Goal: Task Accomplishment & Management: Manage account settings

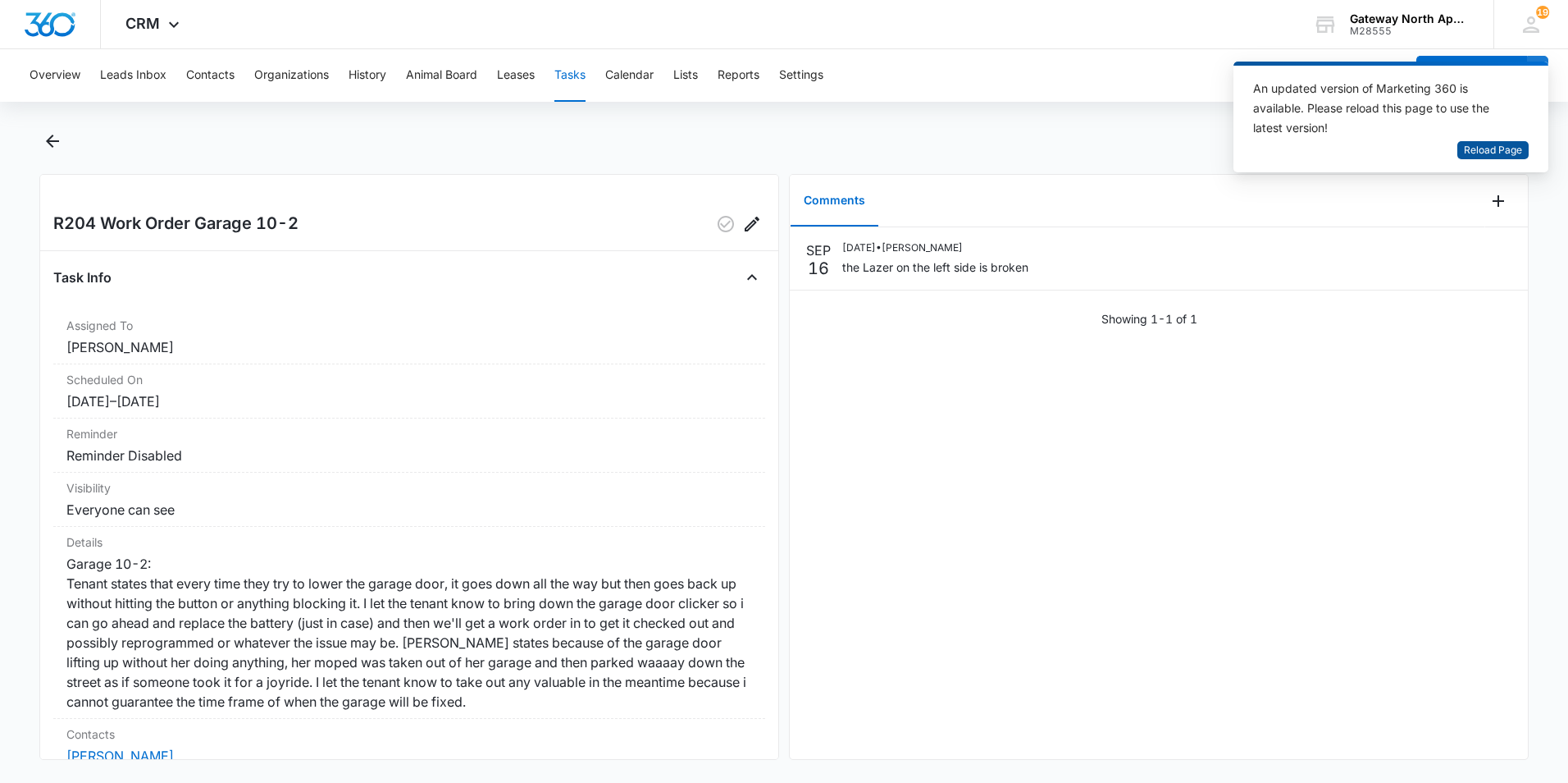
click at [1489, 149] on span "Reload Page" at bounding box center [1493, 150] width 58 height 15
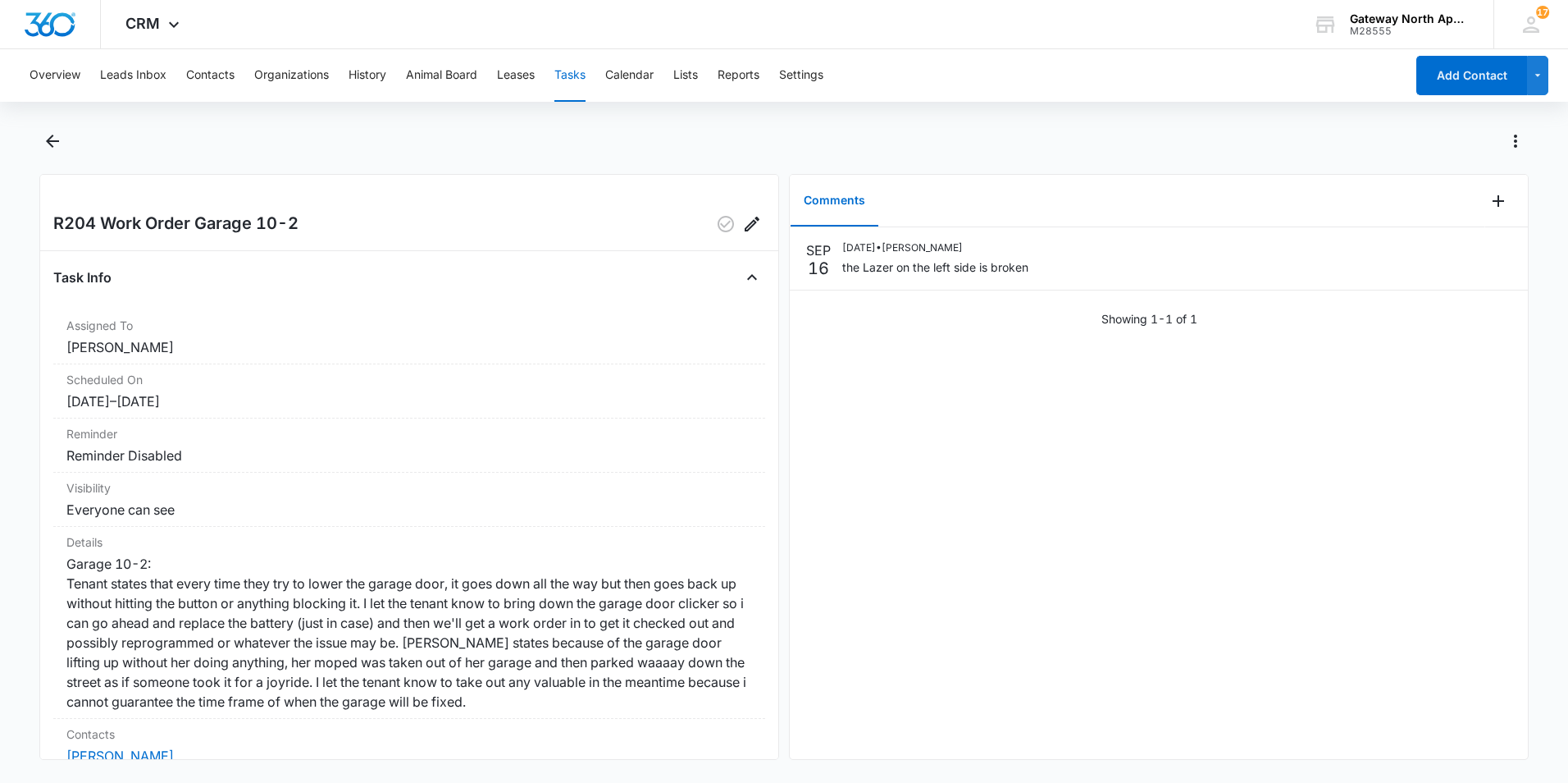
click at [572, 88] on button "Tasks" at bounding box center [570, 75] width 31 height 53
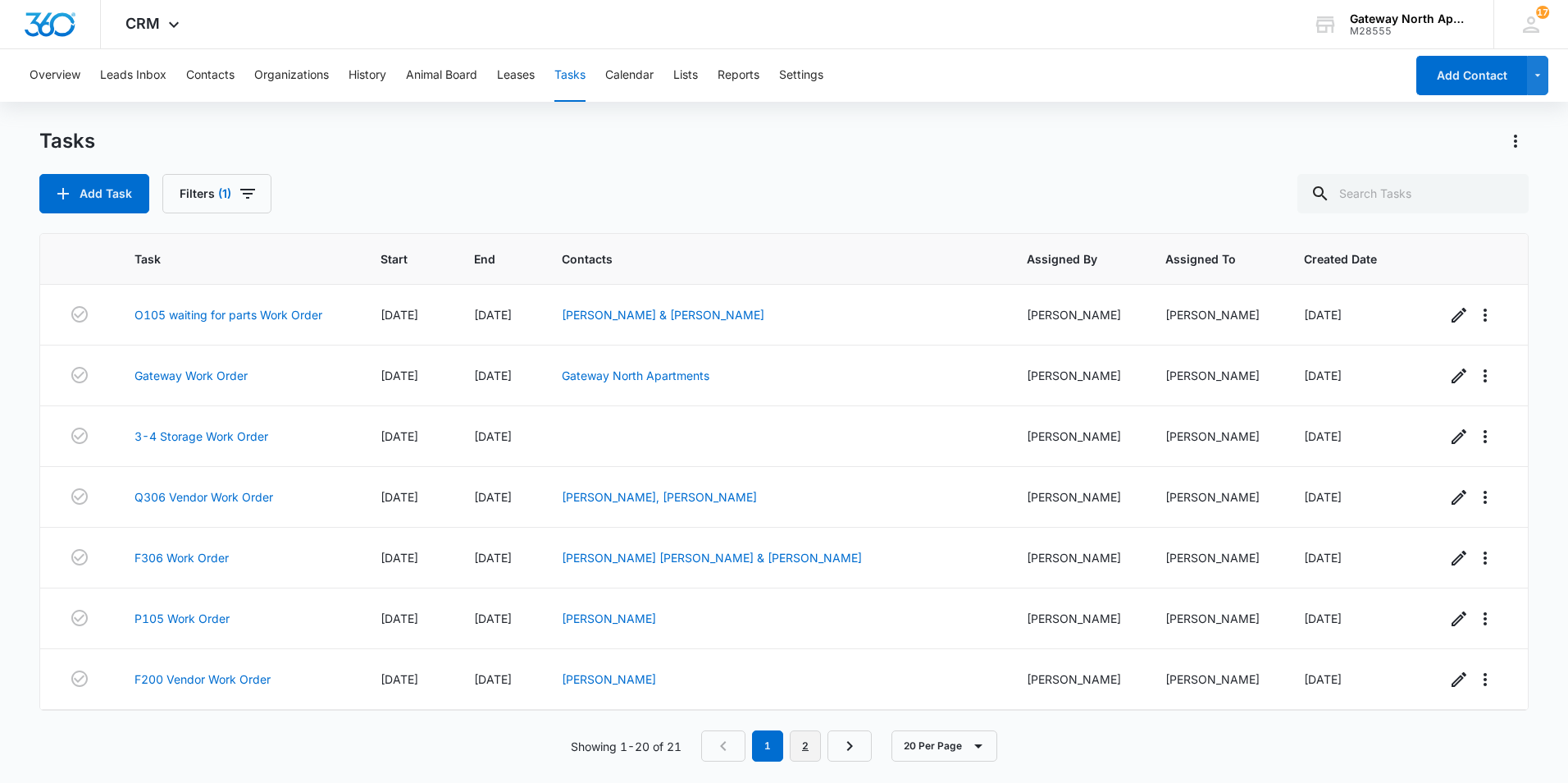
click at [807, 753] on link "2" at bounding box center [805, 745] width 31 height 31
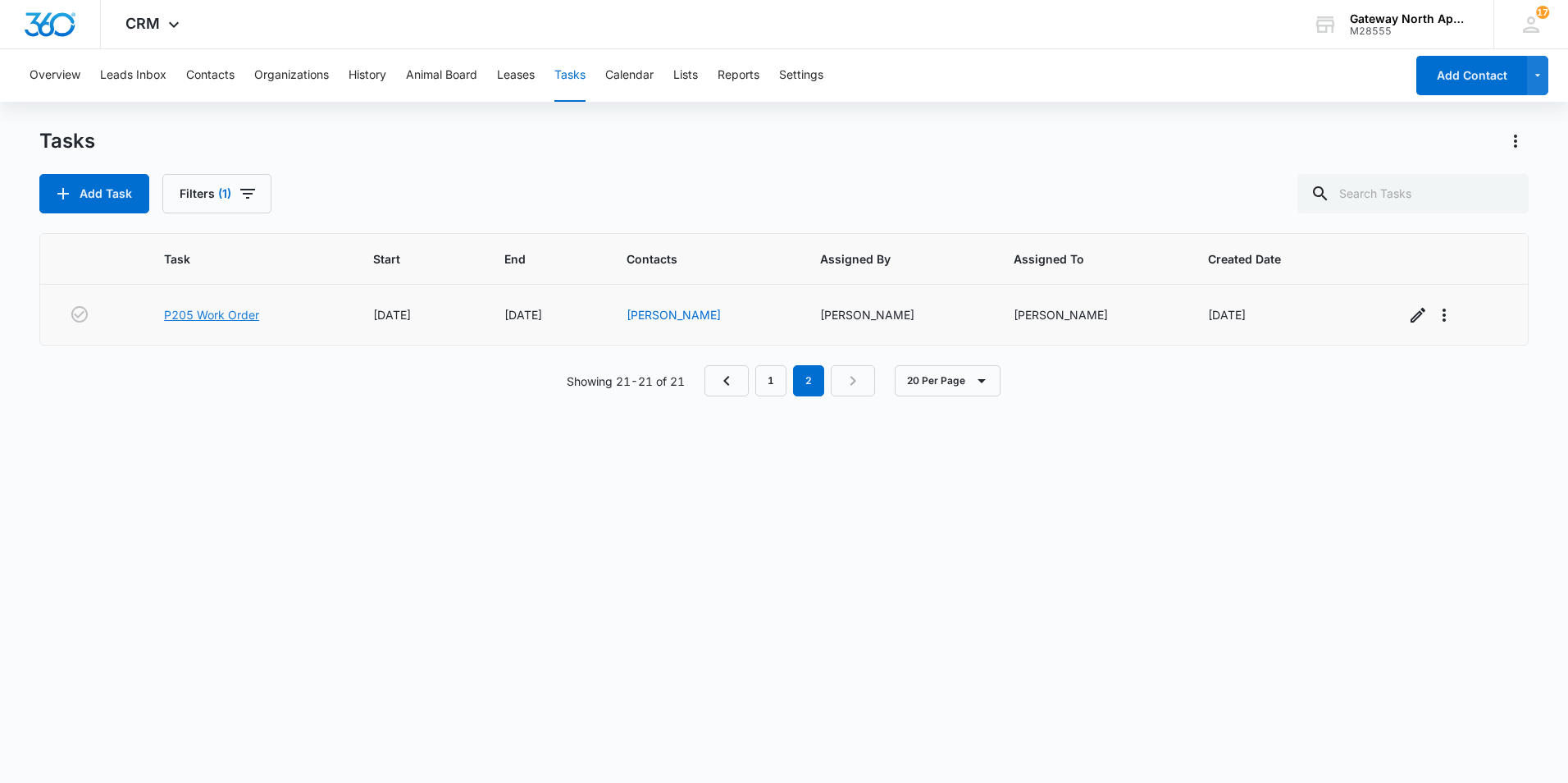
click at [192, 316] on link "P205 Work Order" at bounding box center [212, 314] width 95 height 17
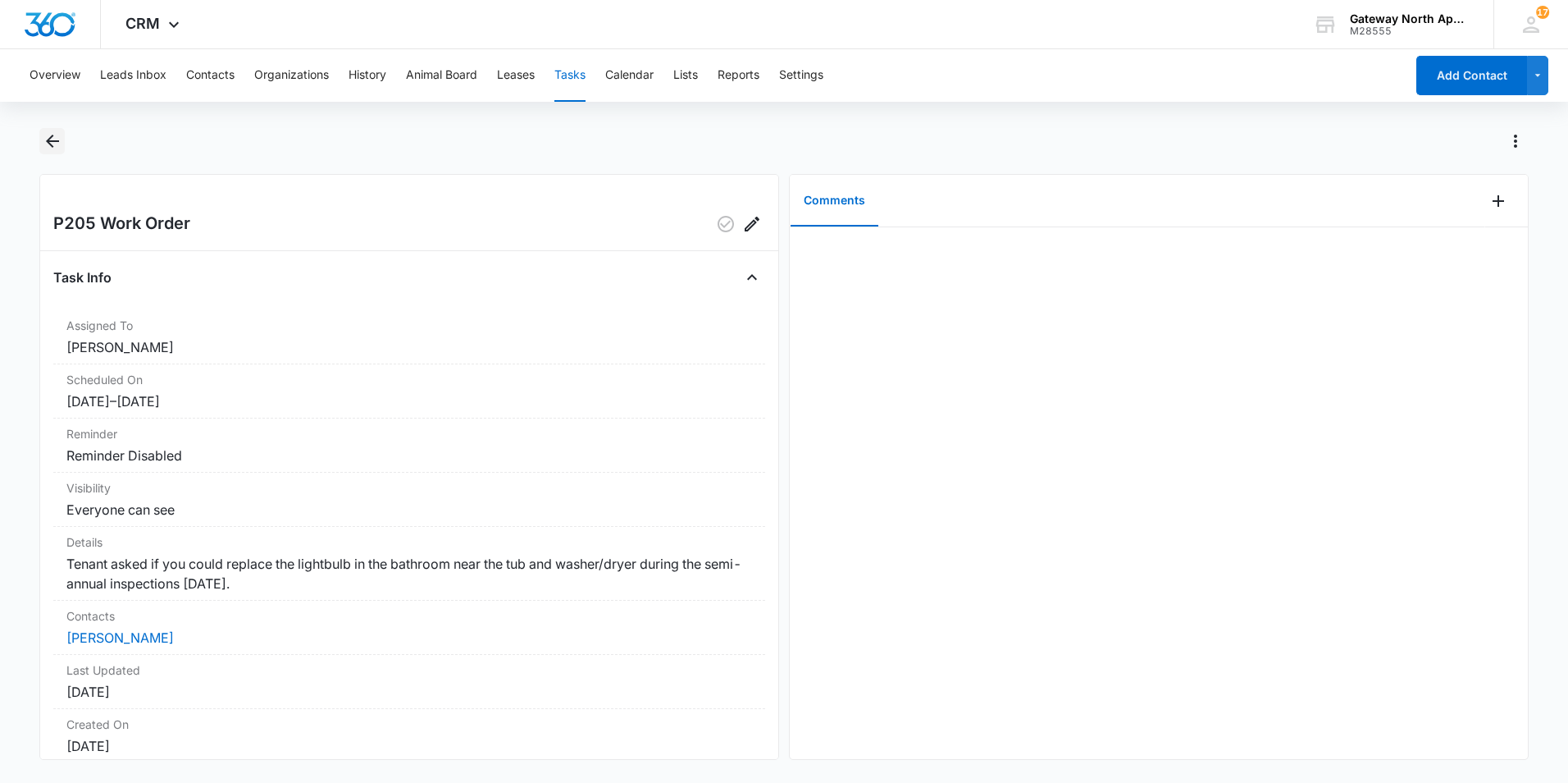
click at [61, 149] on icon "Back" at bounding box center [53, 141] width 20 height 20
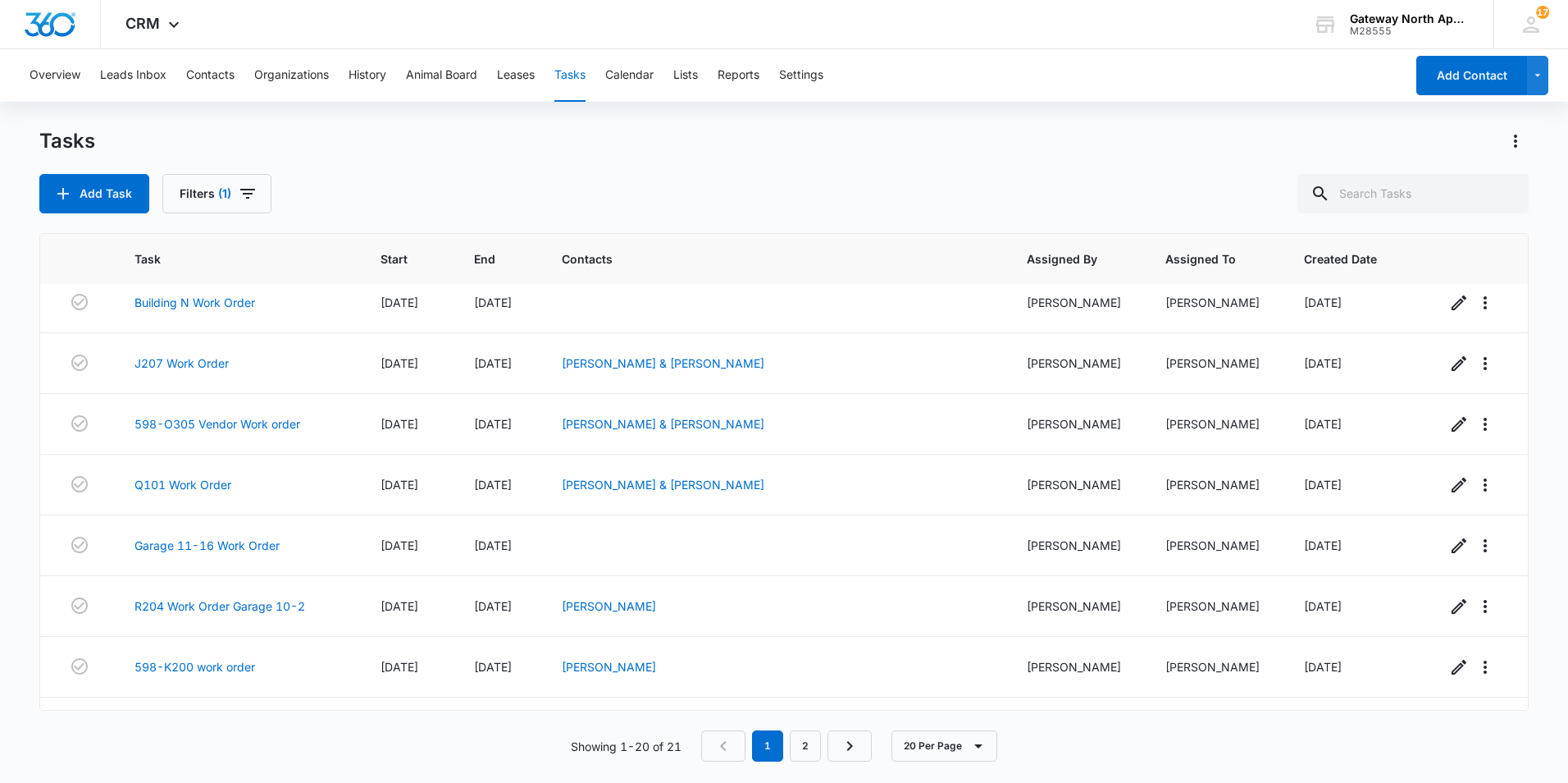
scroll to position [788, 0]
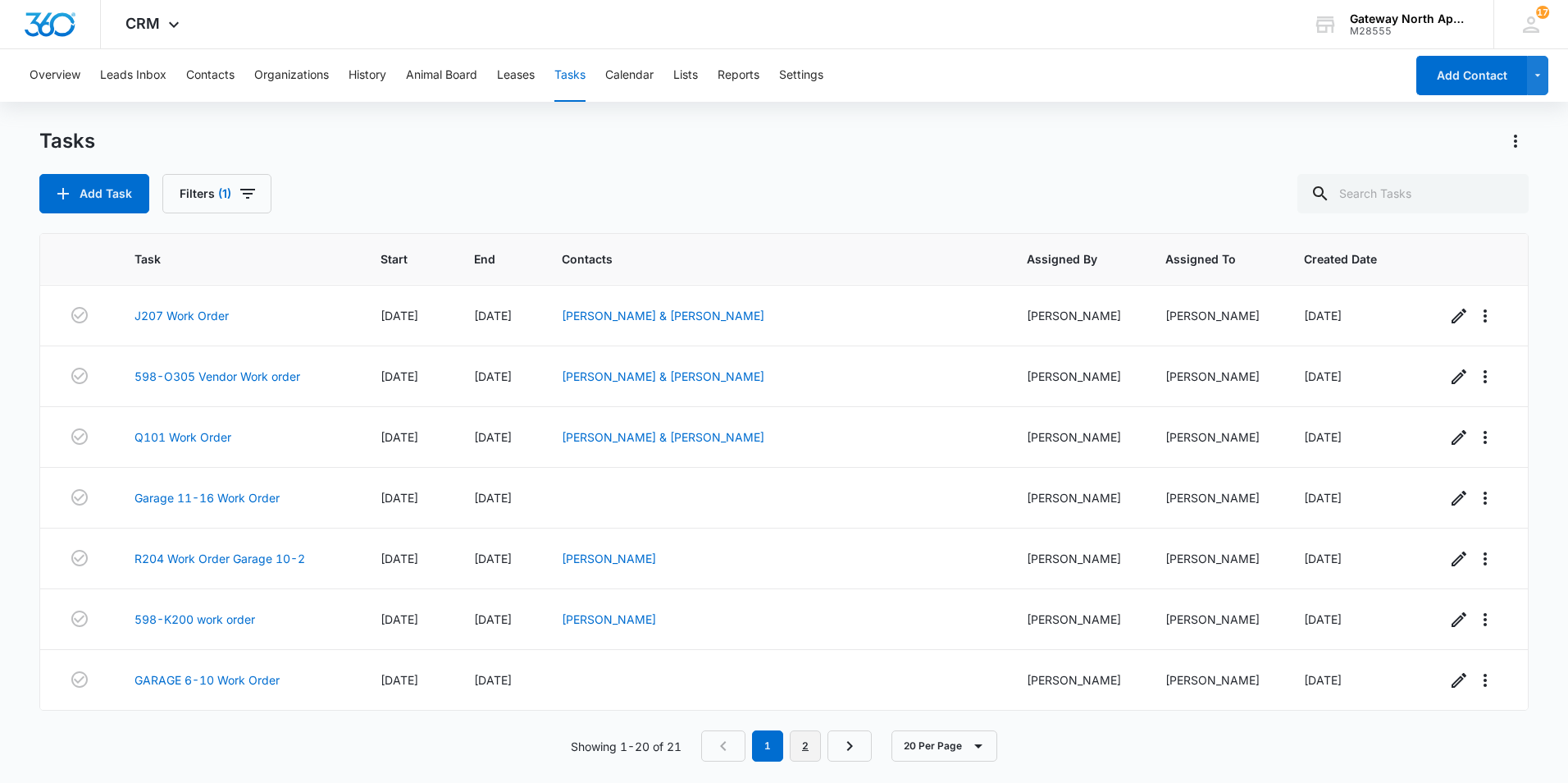
click at [805, 753] on link "2" at bounding box center [805, 745] width 31 height 31
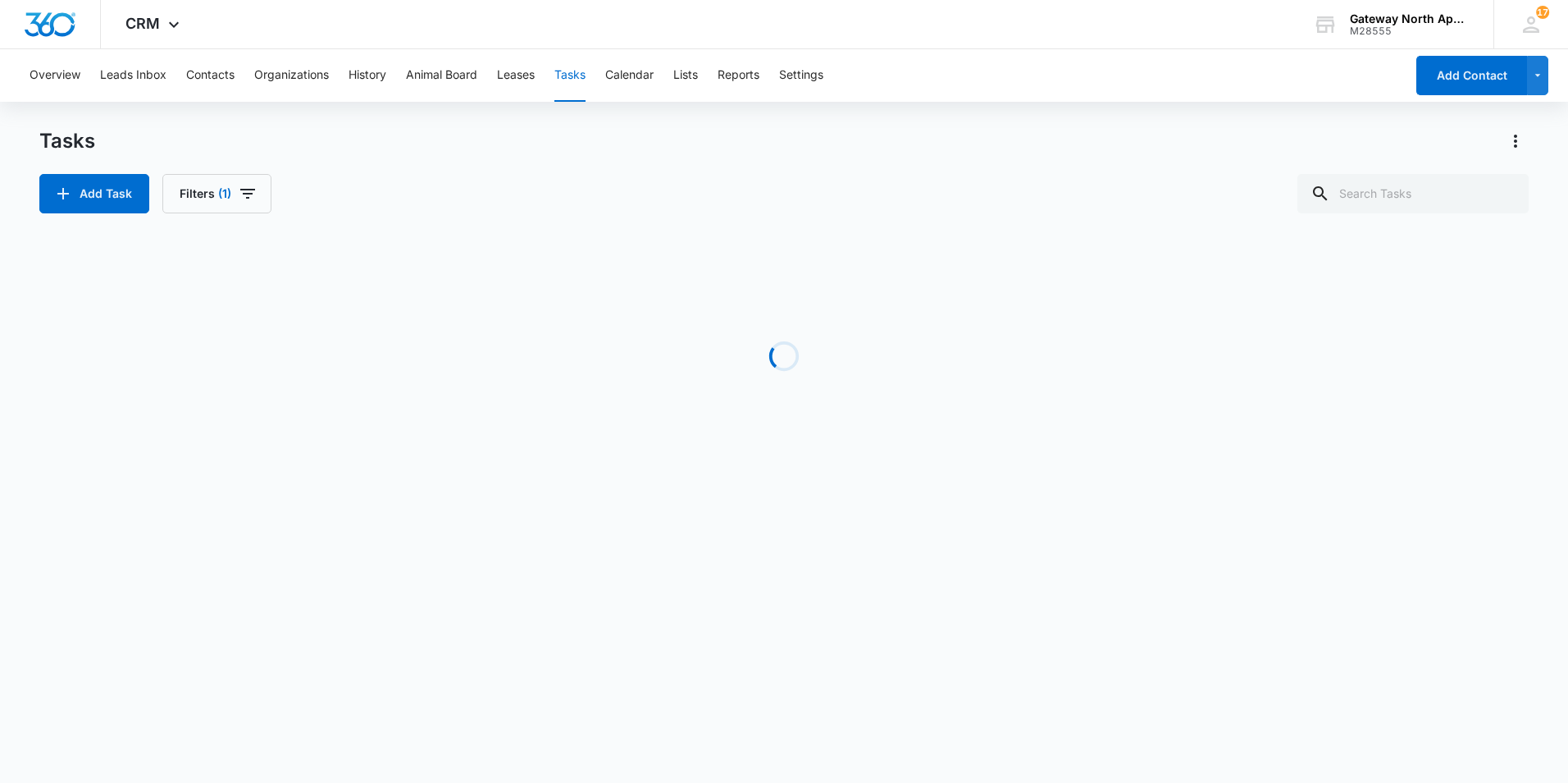
scroll to position [0, 0]
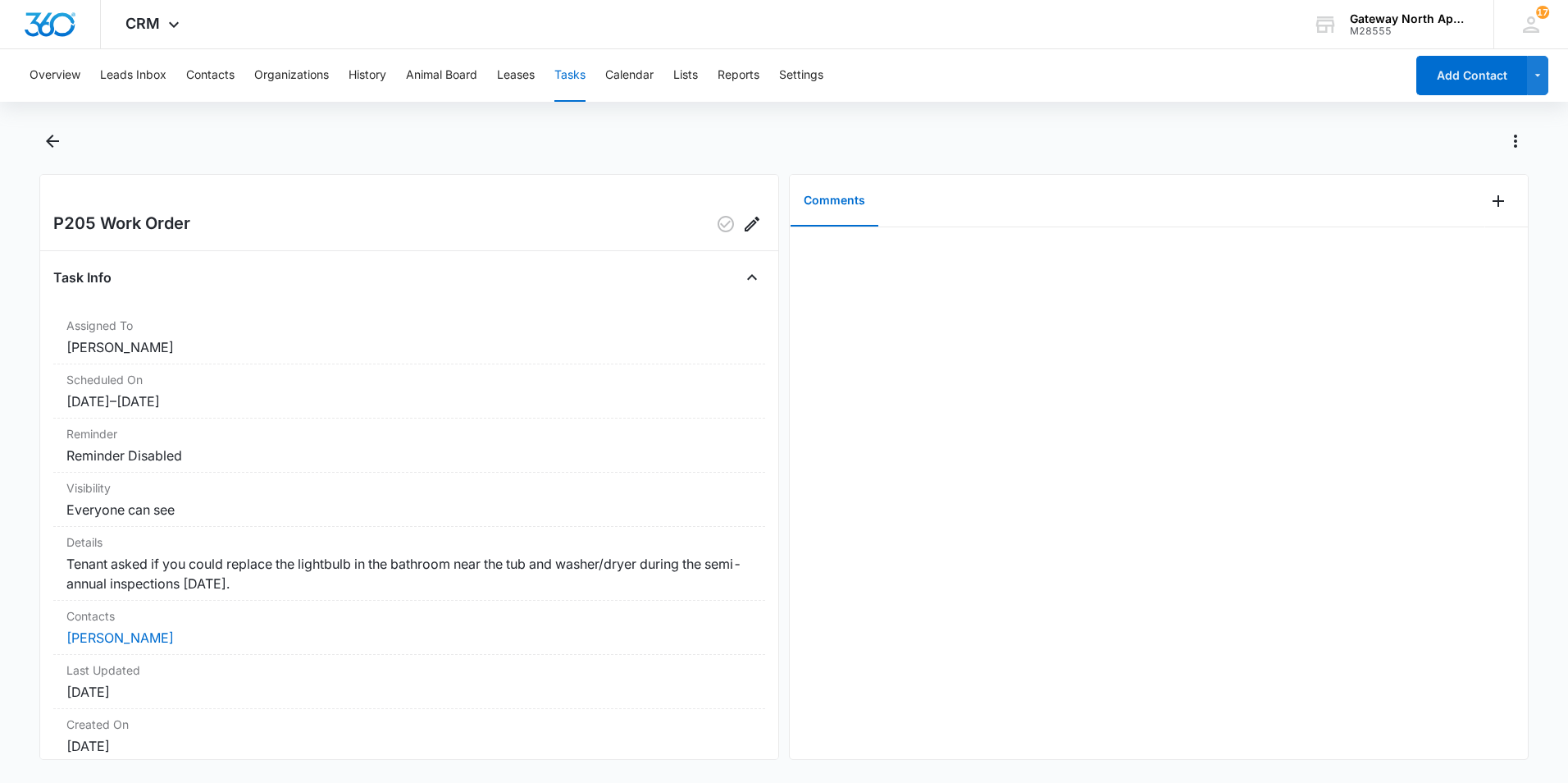
click at [575, 77] on button "Tasks" at bounding box center [570, 75] width 31 height 53
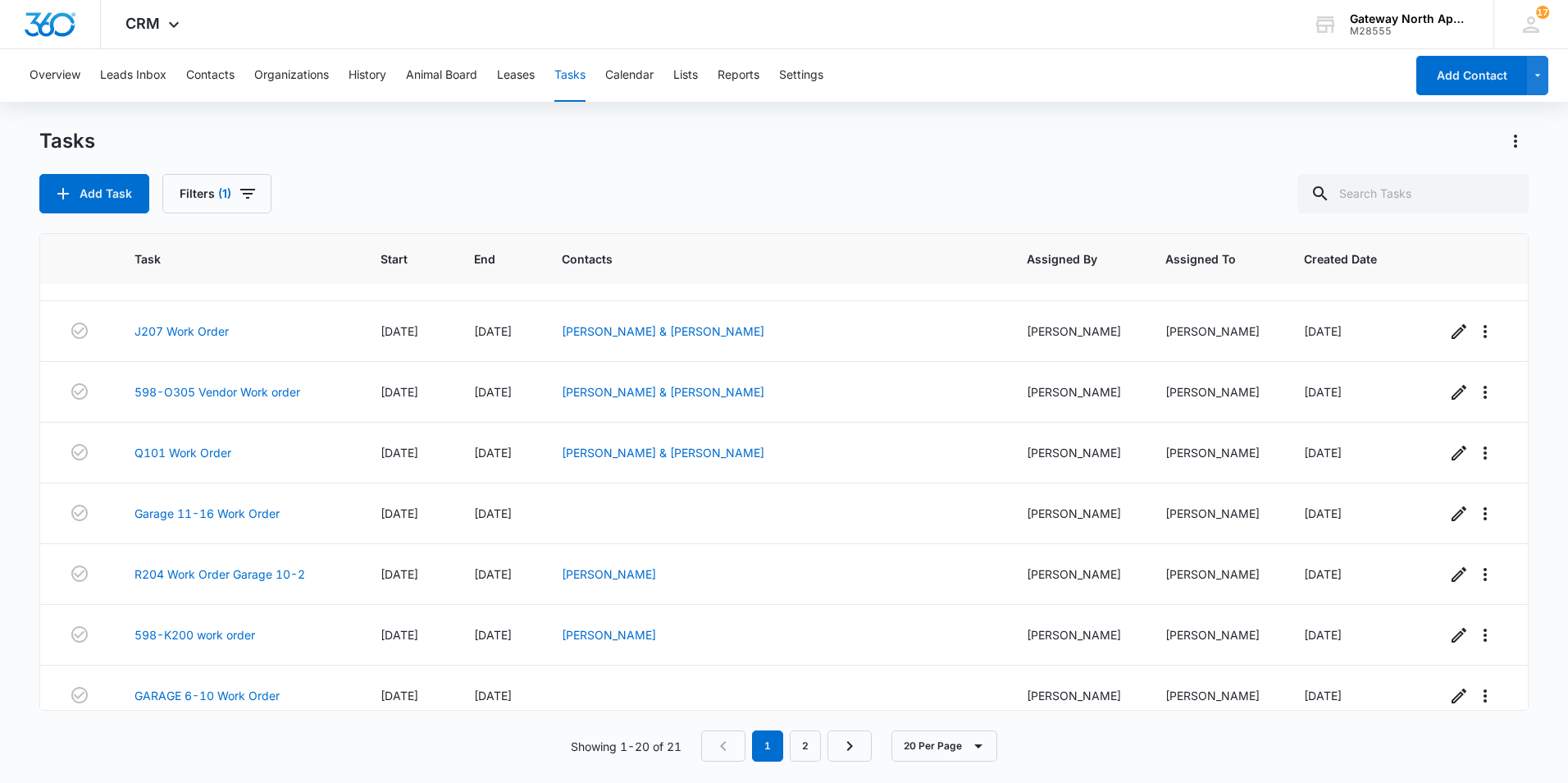
scroll to position [788, 0]
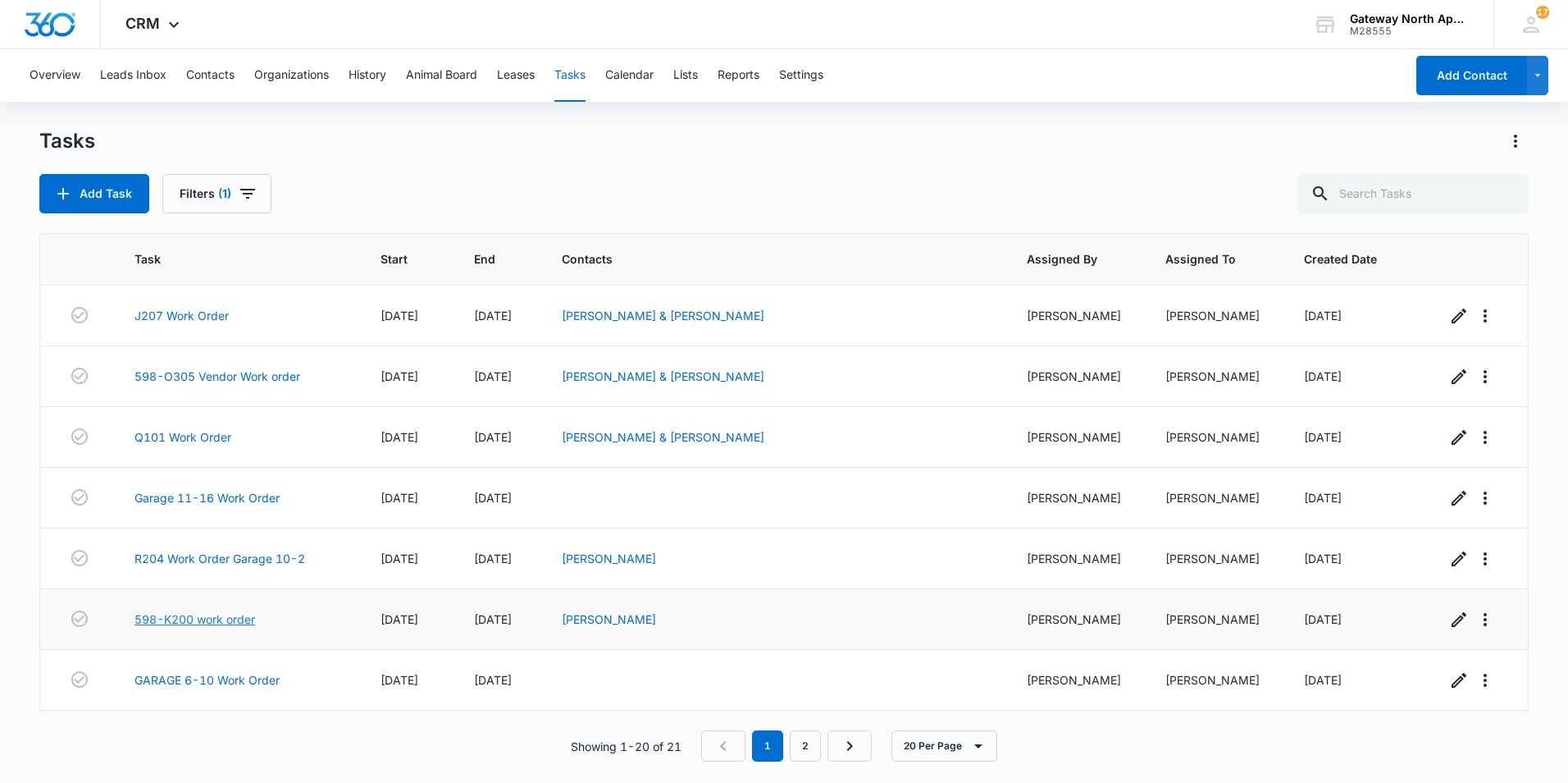
click at [191, 624] on link "598-K200 work order" at bounding box center [195, 619] width 121 height 17
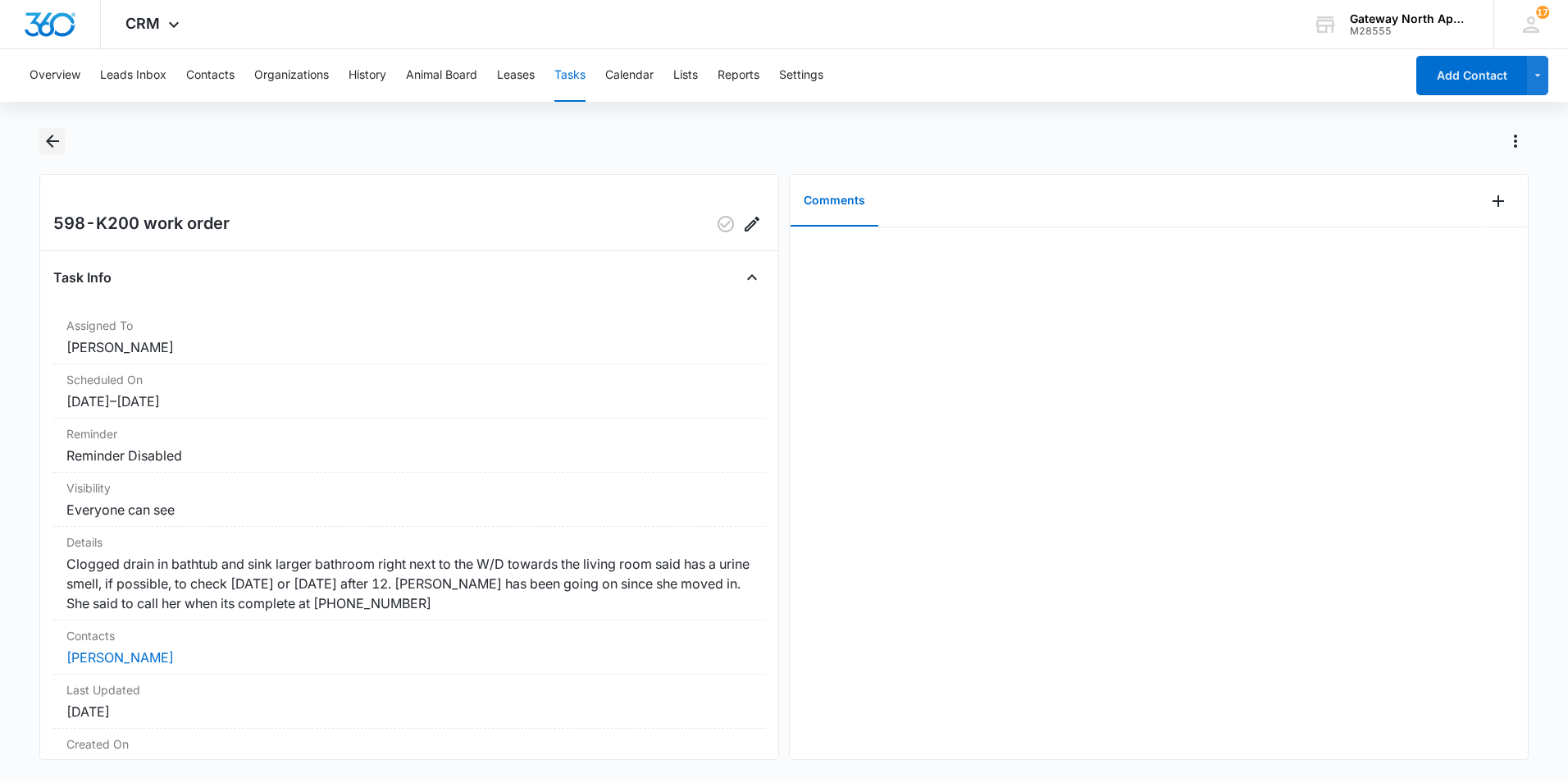
click at [50, 145] on icon "Back" at bounding box center [52, 141] width 13 height 13
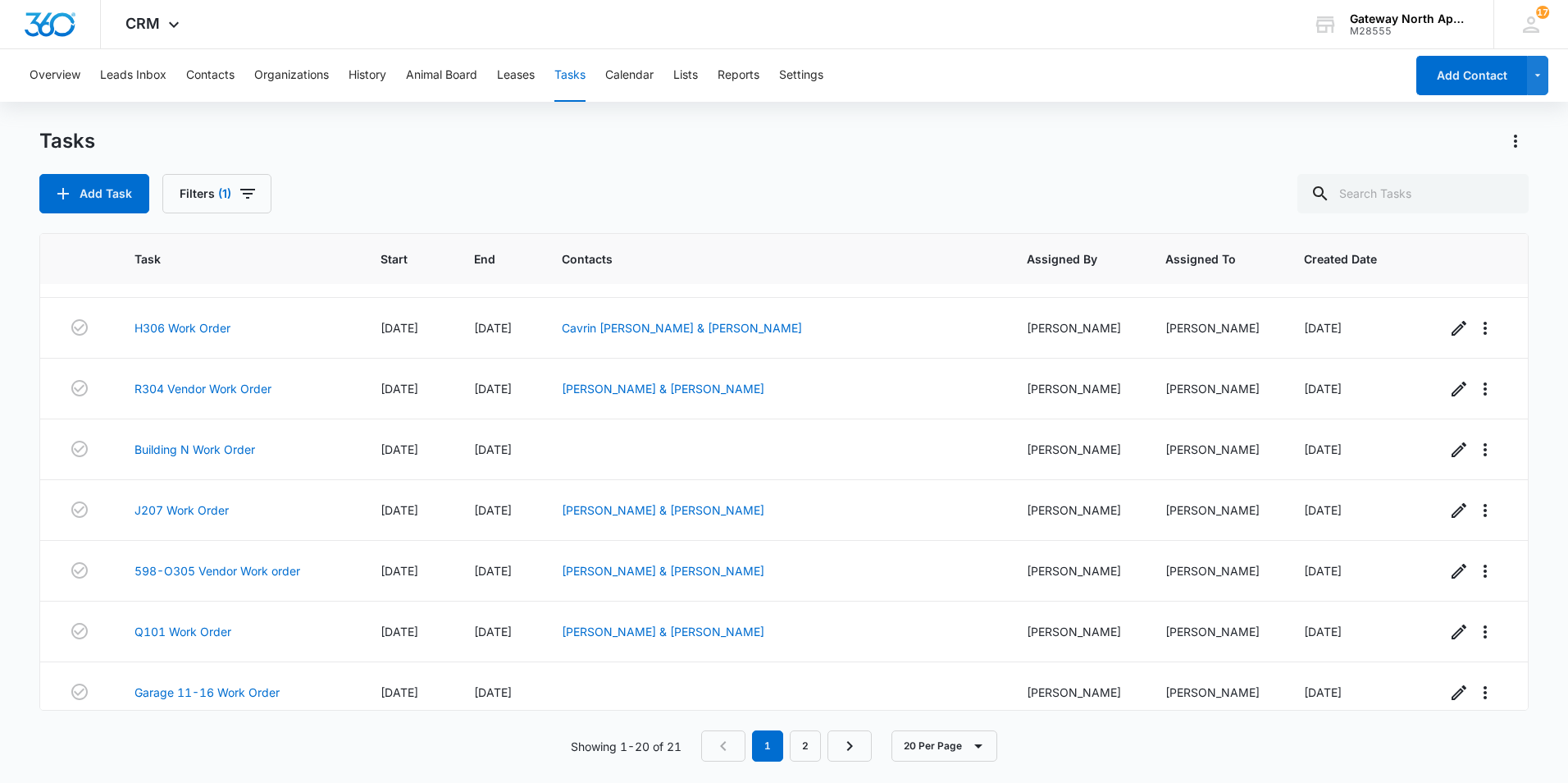
scroll to position [788, 0]
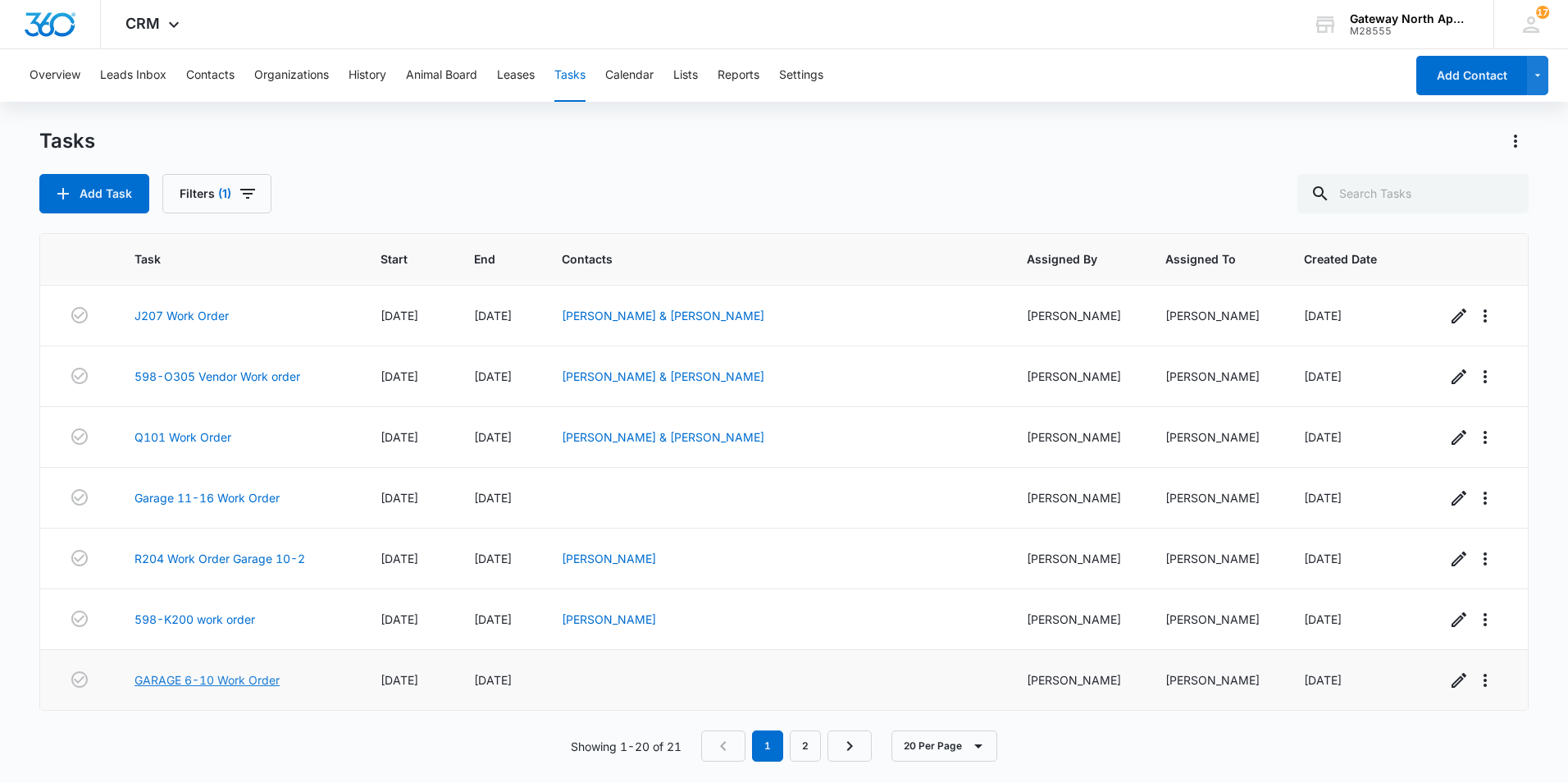
click at [222, 678] on link "GARAGE 6-10 Work Order" at bounding box center [207, 679] width 145 height 17
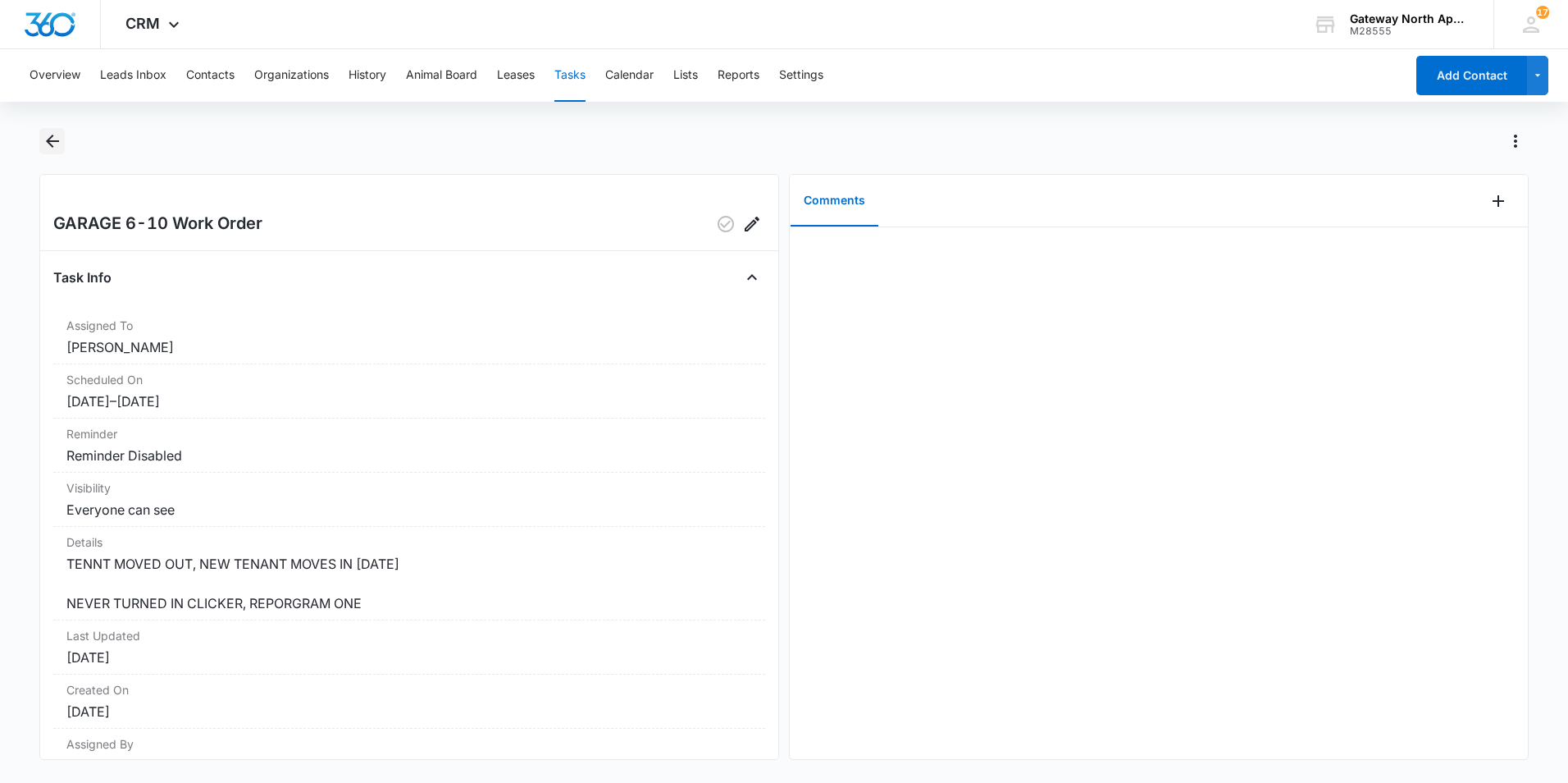
click at [55, 150] on icon "Back" at bounding box center [53, 141] width 20 height 20
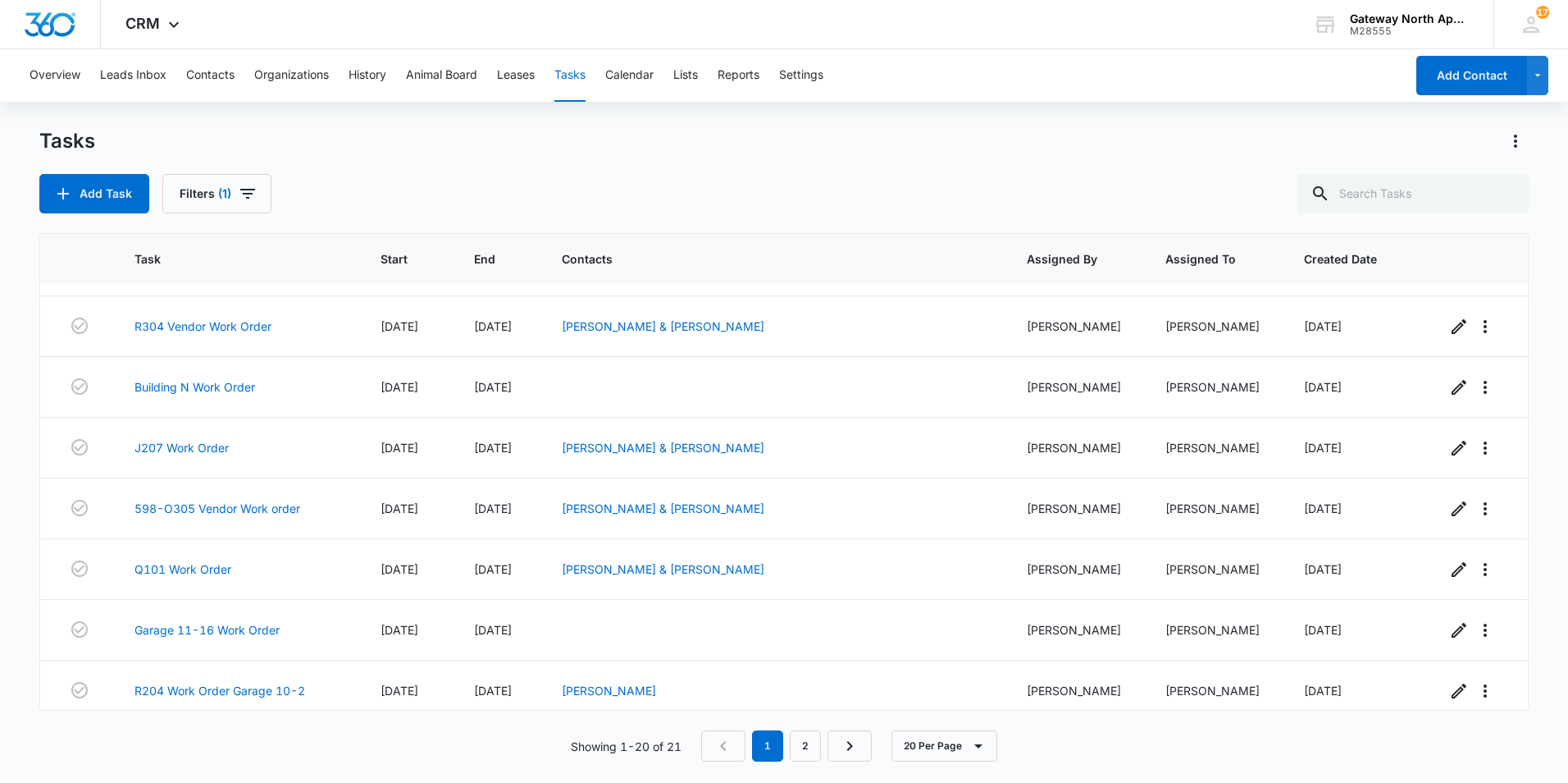
scroll to position [788, 0]
